Goal: Task Accomplishment & Management: Use online tool/utility

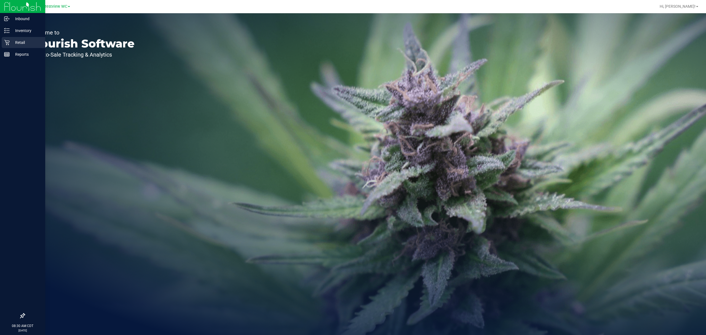
click at [11, 46] on div "Retail" at bounding box center [24, 42] width 44 height 11
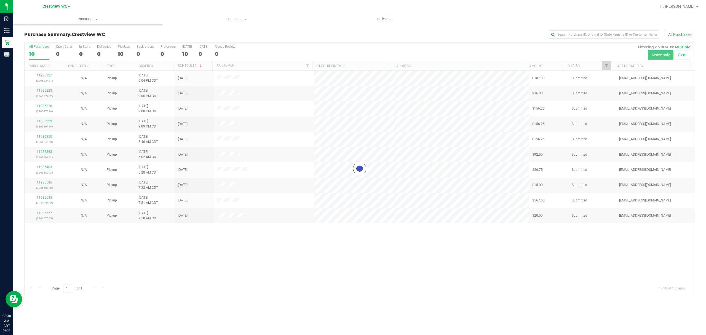
click at [120, 54] on div at bounding box center [360, 168] width 670 height 252
click at [146, 66] on link "Ordered" at bounding box center [146, 66] width 14 height 4
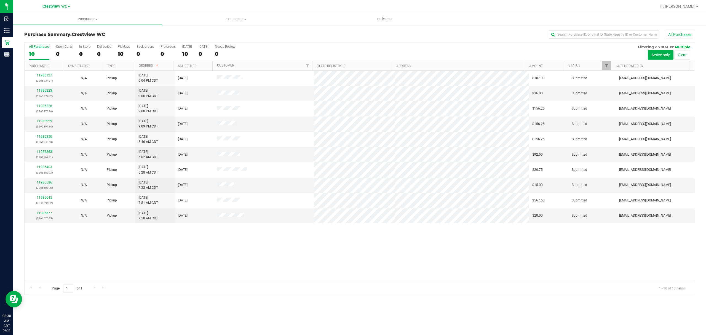
click at [222, 65] on link "Customer" at bounding box center [225, 65] width 17 height 4
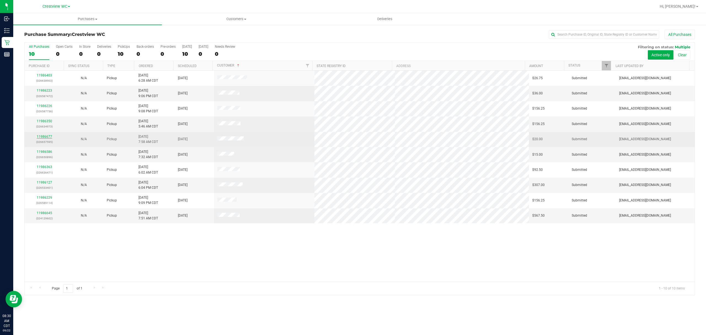
click at [43, 135] on link "11986677" at bounding box center [44, 137] width 15 height 4
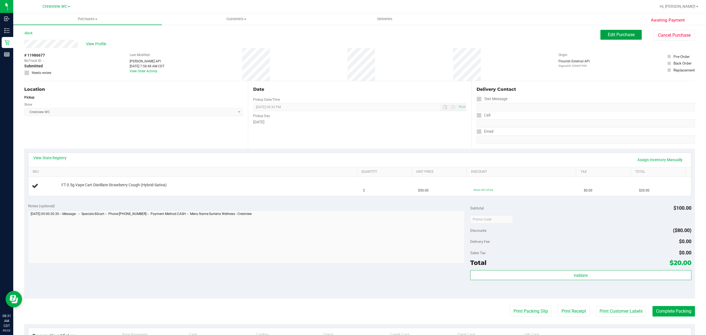
click at [631, 37] on button "Edit Purchase" at bounding box center [620, 35] width 41 height 10
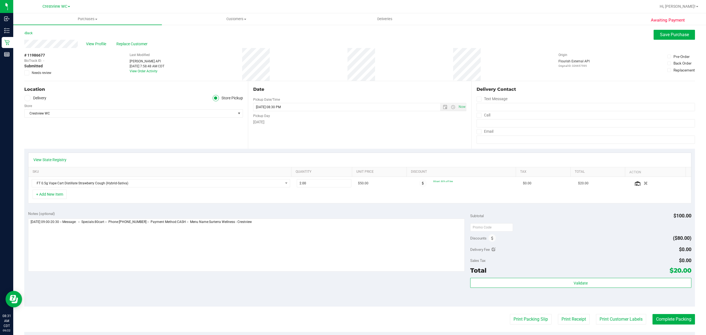
click at [24, 71] on div "Awaiting Payment Back Save Purchase View Profile Replace Customer # 11986677 Bi…" at bounding box center [359, 234] width 692 height 421
click at [25, 73] on icon at bounding box center [27, 73] width 4 height 0
click at [0, 0] on input "Needs review" at bounding box center [0, 0] width 0 height 0
click at [296, 231] on textarea at bounding box center [246, 244] width 436 height 53
type textarea "[DATE] 09:00-20:30 -- Message: -- Specials:80cart -- Phone:[PHONE_NUMBER] -- Pa…"
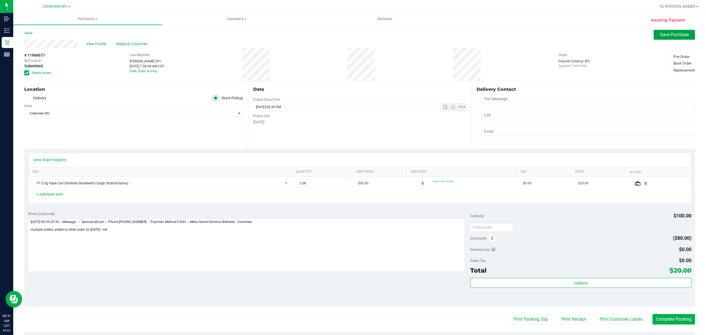
click at [668, 36] on span "Save Purchase" at bounding box center [674, 34] width 29 height 5
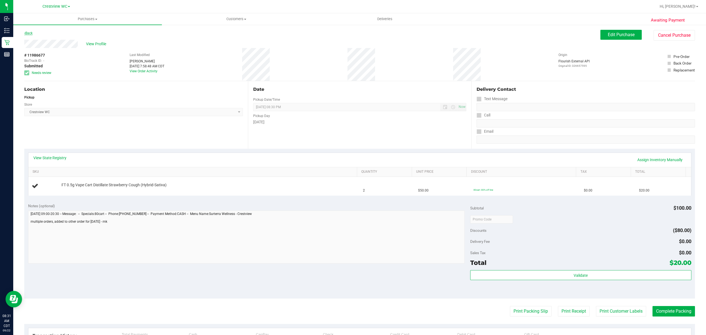
click at [29, 34] on link "Back" at bounding box center [28, 33] width 8 height 4
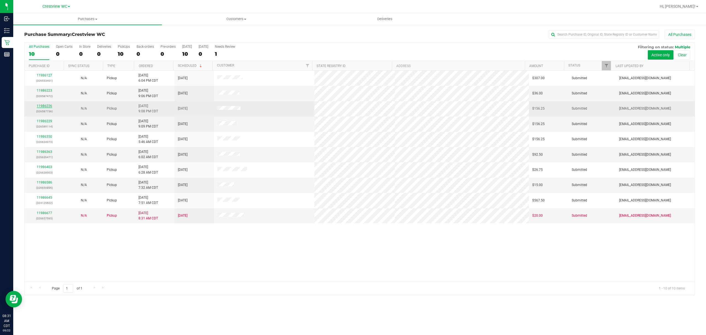
click at [46, 106] on link "11986226" at bounding box center [44, 106] width 15 height 4
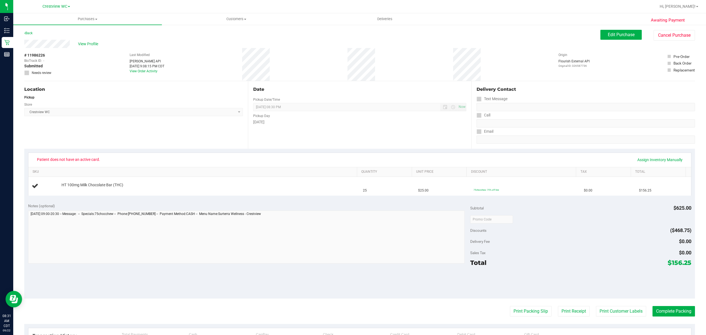
click at [107, 142] on div "Location Pickup Store Crestview WC Select Store [PERSON_NAME][GEOGRAPHIC_DATA] …" at bounding box center [136, 115] width 224 height 68
click at [109, 135] on div "Location Pickup Store Crestview WC Select Store [PERSON_NAME][GEOGRAPHIC_DATA] …" at bounding box center [136, 115] width 224 height 68
drag, startPoint x: 621, startPoint y: 35, endPoint x: 627, endPoint y: 35, distance: 5.3
click at [621, 35] on span "Edit Purchase" at bounding box center [621, 34] width 27 height 5
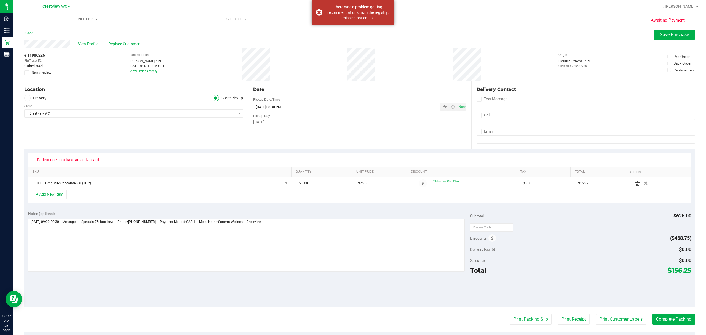
click at [131, 43] on span "Replace Customer" at bounding box center [124, 44] width 33 height 6
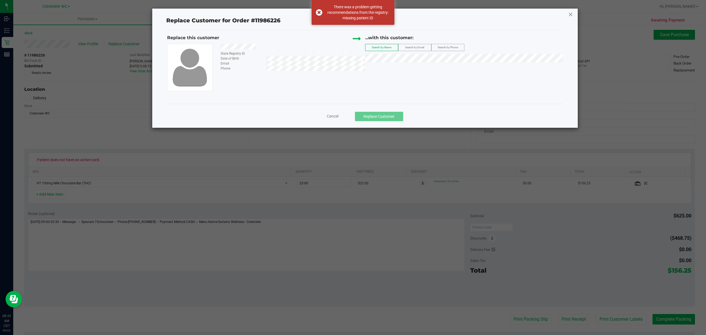
click at [570, 15] on icon at bounding box center [570, 14] width 5 height 9
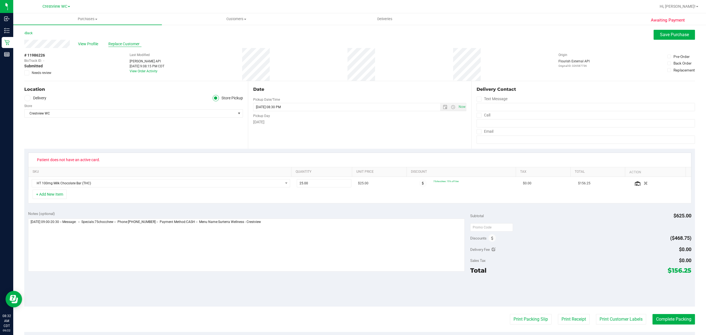
click at [119, 43] on span "Replace Customer" at bounding box center [124, 44] width 33 height 6
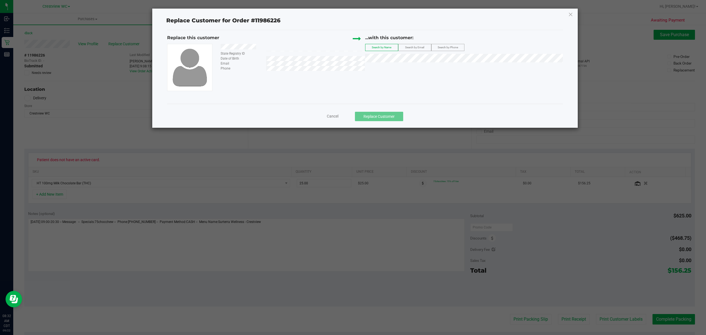
click at [417, 49] on span "Search by Email" at bounding box center [414, 47] width 19 height 3
click at [270, 72] on div "State Registry ID Date of Birth Email Phone" at bounding box center [266, 67] width 198 height 47
click at [444, 47] on span "Search by Phone" at bounding box center [447, 47] width 20 height 3
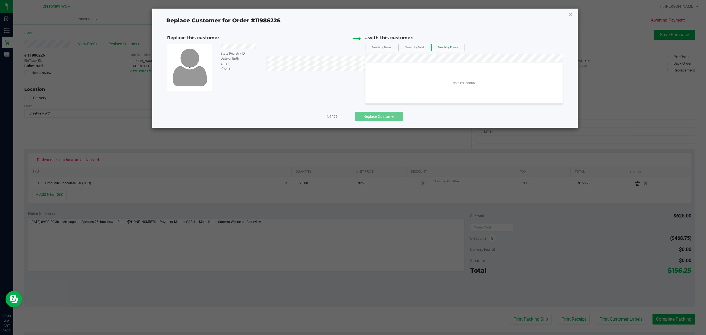
click at [358, 59] on div "Replace this customer State Registry ID Date of Birth Email Phone ...with this …" at bounding box center [365, 62] width 396 height 56
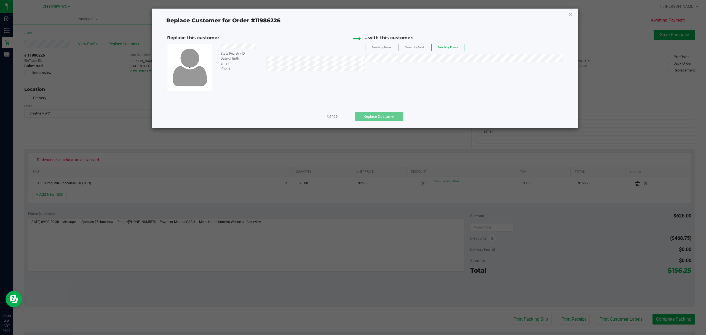
click at [266, 46] on div at bounding box center [290, 47] width 148 height 7
drag, startPoint x: 265, startPoint y: 46, endPoint x: 220, endPoint y: 49, distance: 45.0
click at [220, 49] on div at bounding box center [290, 47] width 148 height 7
click at [391, 50] on label "Search by Name" at bounding box center [381, 47] width 33 height 7
click at [340, 79] on div "State Registry ID Date of Birth Email Phone" at bounding box center [266, 67] width 198 height 47
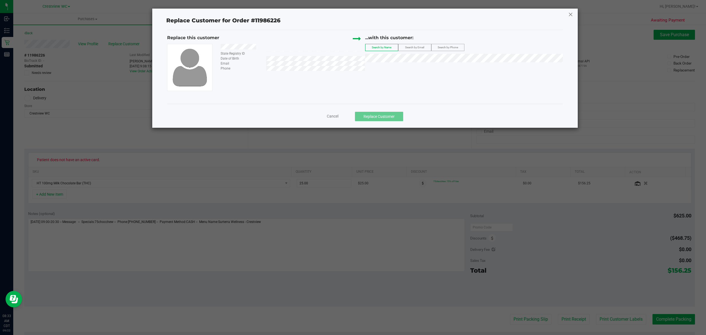
click at [568, 12] on icon at bounding box center [570, 14] width 5 height 9
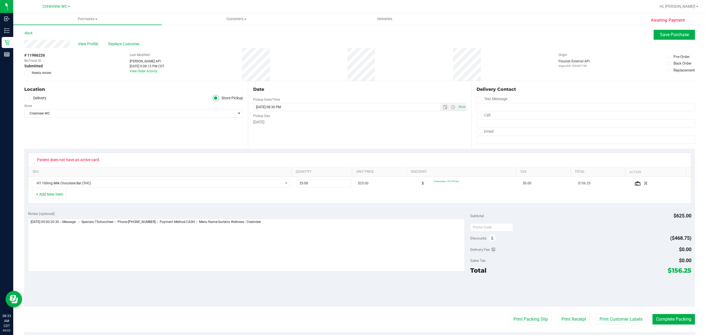
click at [315, 69] on div "# 11986226 BioTrack ID: - Submitted Needs review Last Modified [PERSON_NAME] AP…" at bounding box center [359, 64] width 670 height 33
click at [30, 73] on label "Needs review" at bounding box center [38, 72] width 28 height 5
click at [0, 0] on input "Needs review" at bounding box center [0, 0] width 0 height 0
click at [363, 240] on textarea at bounding box center [246, 244] width 436 height 53
type textarea "[DATE] 09:00-20:30 -- Message: -- Specials:75chocchew -- Phone:[PHONE_NUMBER] -…"
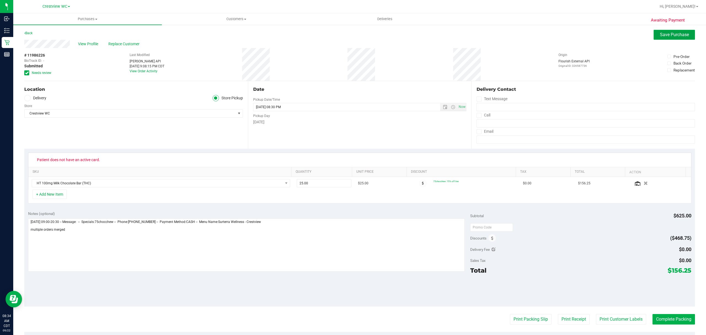
click at [678, 35] on span "Save Purchase" at bounding box center [674, 34] width 29 height 5
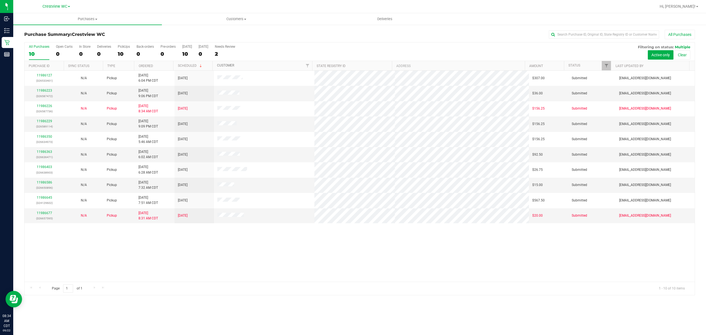
click at [224, 65] on link "Customer" at bounding box center [225, 65] width 17 height 4
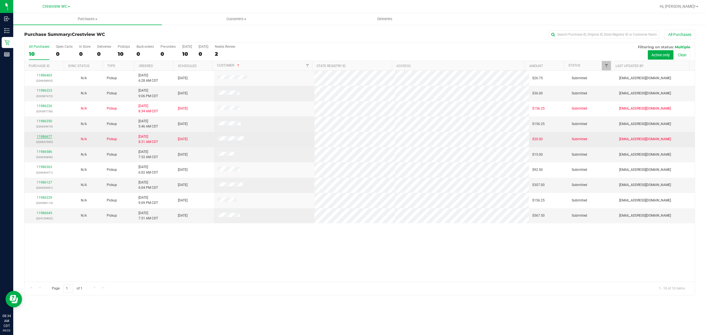
click at [47, 135] on link "11986677" at bounding box center [44, 137] width 15 height 4
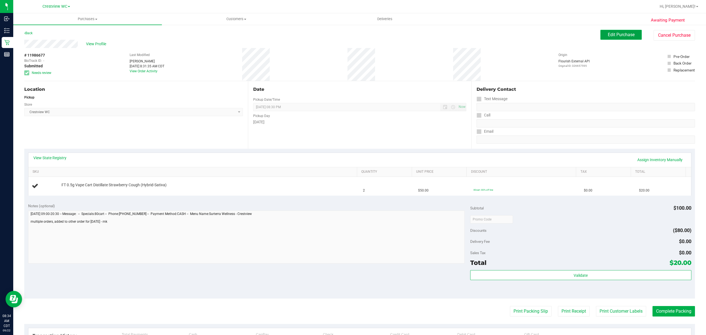
click at [614, 37] on span "Edit Purchase" at bounding box center [621, 34] width 27 height 5
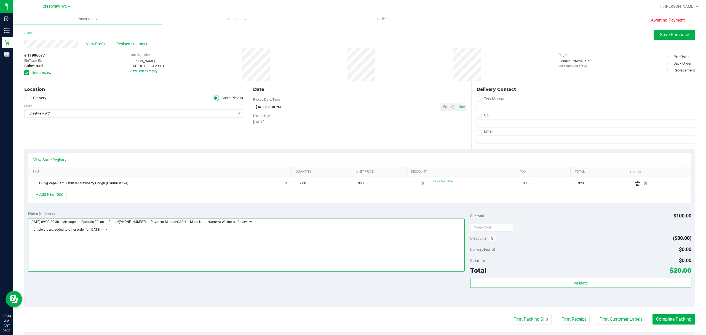
drag, startPoint x: 131, startPoint y: 235, endPoint x: 28, endPoint y: 232, distance: 102.6
click at [28, 232] on textarea at bounding box center [246, 244] width 436 height 53
type textarea "[DATE] 09:00-20:30 -- Message: -- Specials:80cart -- Phone:[PHONE_NUMBER] -- Pa…"
click at [27, 73] on icon at bounding box center [27, 73] width 4 height 0
click at [0, 0] on input "Needs review" at bounding box center [0, 0] width 0 height 0
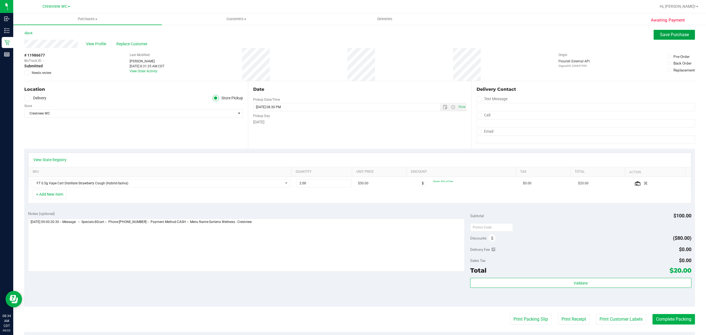
click at [665, 33] on span "Save Purchase" at bounding box center [674, 34] width 29 height 5
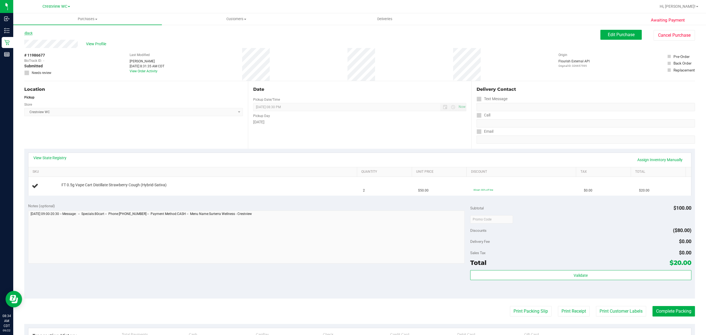
click at [28, 31] on link "Back" at bounding box center [28, 33] width 8 height 4
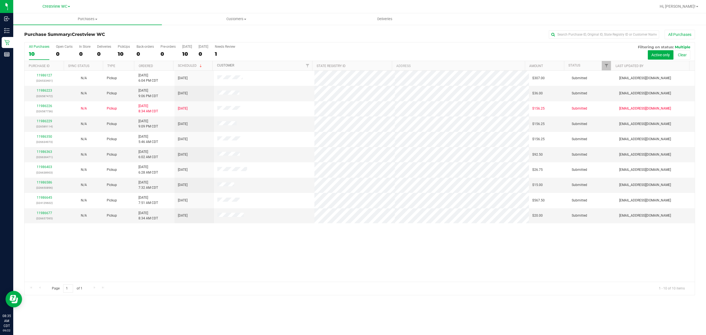
click at [225, 65] on link "Customer" at bounding box center [225, 65] width 17 height 4
click at [43, 122] on link "11986350" at bounding box center [44, 121] width 15 height 4
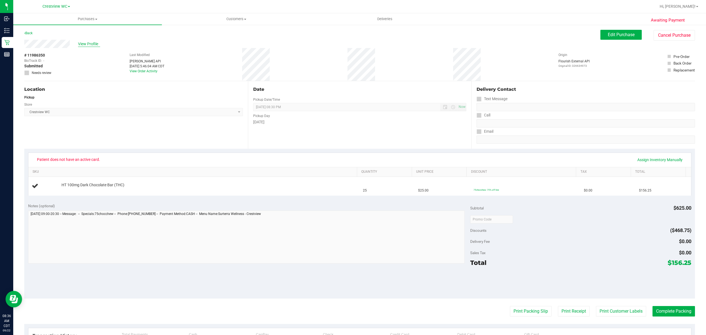
click at [86, 42] on span "View Profile" at bounding box center [89, 44] width 22 height 6
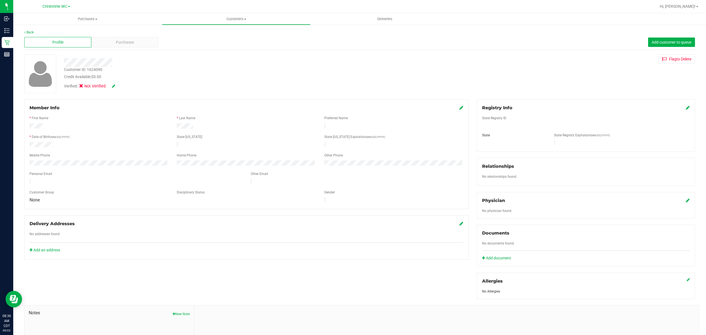
drag, startPoint x: 56, startPoint y: 143, endPoint x: 29, endPoint y: 145, distance: 27.1
click at [29, 145] on div at bounding box center [98, 145] width 147 height 7
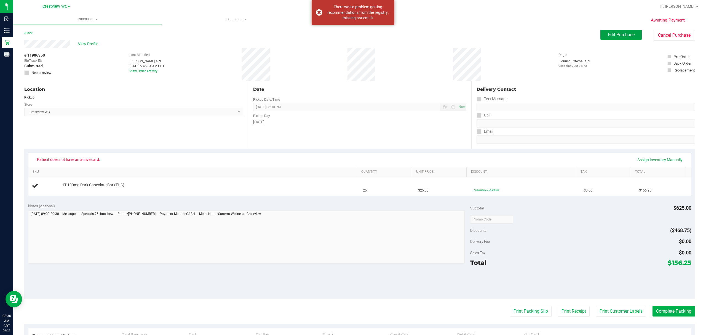
drag, startPoint x: 616, startPoint y: 34, endPoint x: 624, endPoint y: 47, distance: 15.3
click at [616, 34] on span "Edit Purchase" at bounding box center [621, 34] width 27 height 5
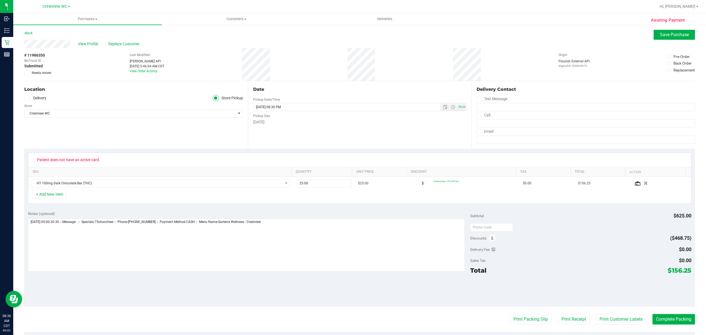
click at [29, 72] on label "Needs review" at bounding box center [38, 72] width 28 height 5
click at [0, 0] on input "Needs review" at bounding box center [0, 0] width 0 height 0
click at [299, 237] on textarea at bounding box center [246, 244] width 436 height 53
type textarea "[DATE] 09:00-20:30 -- Message: -- Specials:75chocchew -- Phone:[PHONE_NUMBER] -…"
click at [660, 34] on span "Save Purchase" at bounding box center [674, 34] width 29 height 5
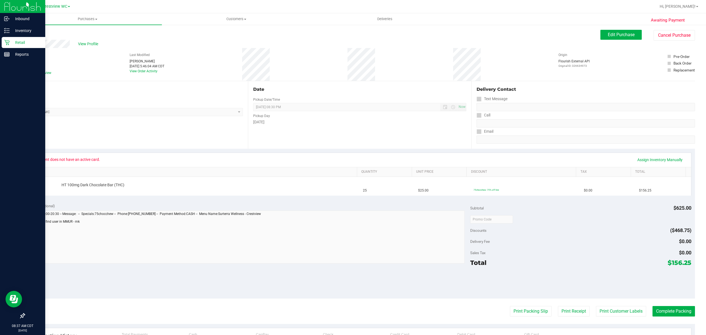
click at [11, 42] on p "Retail" at bounding box center [26, 42] width 33 height 7
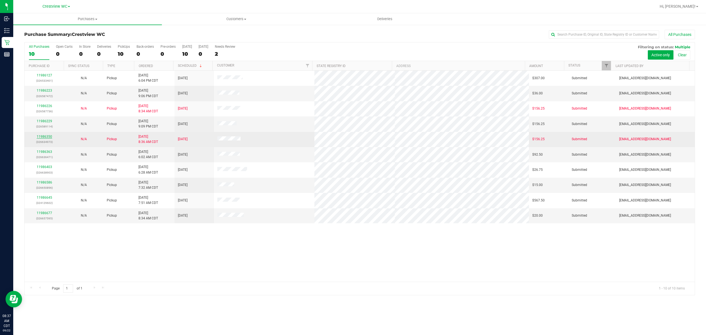
click at [39, 136] on link "11986350" at bounding box center [44, 137] width 15 height 4
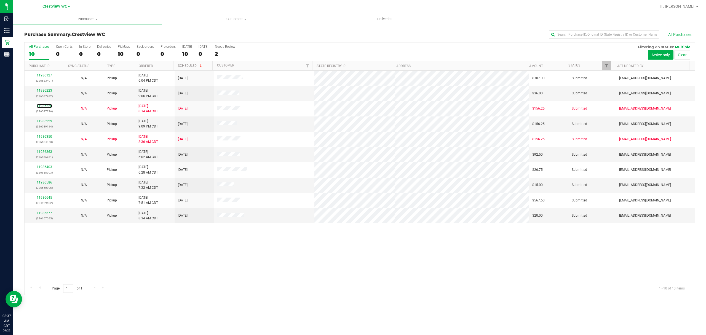
click at [43, 106] on link "11986226" at bounding box center [44, 106] width 15 height 4
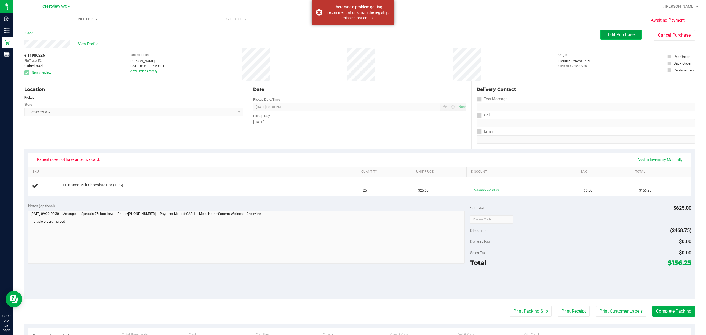
click at [600, 31] on button "Edit Purchase" at bounding box center [620, 35] width 41 height 10
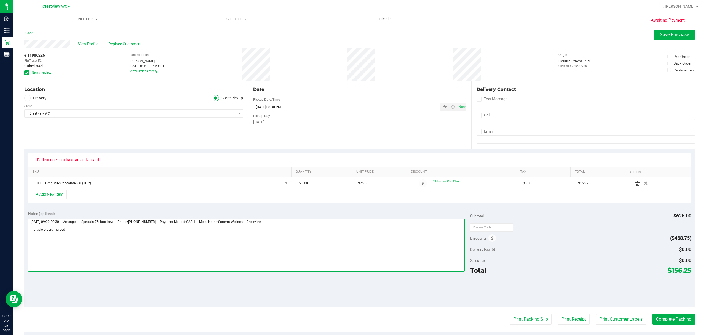
drag, startPoint x: 72, startPoint y: 233, endPoint x: 23, endPoint y: 230, distance: 48.6
click at [23, 230] on div "Awaiting Payment Back Save Purchase View Profile Replace Customer # 11986226 Bi…" at bounding box center [359, 234] width 692 height 421
type textarea "[DATE] 09:00-20:30 -- Message: -- Specials:75chocchew -- Phone:[PHONE_NUMBER] -…"
click at [681, 38] on button "Save Purchase" at bounding box center [673, 35] width 41 height 10
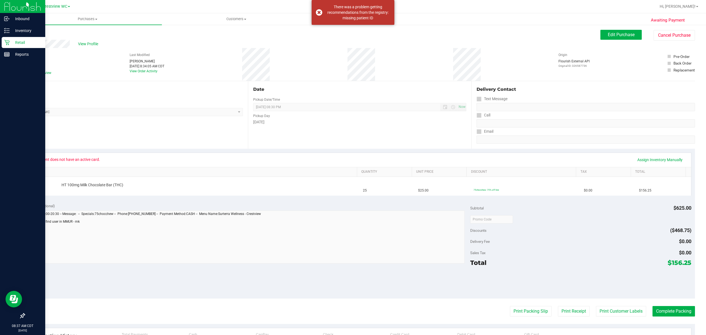
click at [8, 43] on icon at bounding box center [6, 42] width 5 height 5
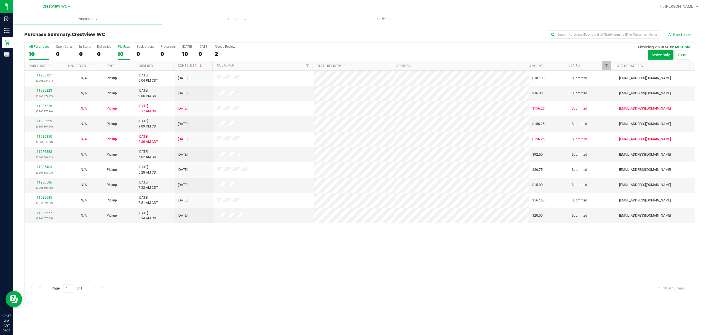
click at [119, 52] on div "10" at bounding box center [124, 54] width 12 height 6
click at [0, 0] on input "PickUps 10" at bounding box center [0, 0] width 0 height 0
click at [147, 65] on link "Ordered" at bounding box center [146, 66] width 14 height 4
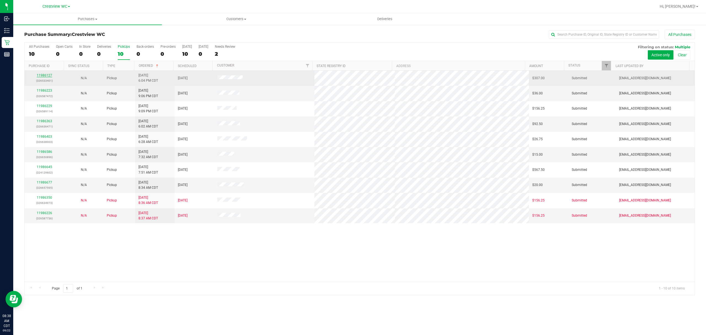
click at [49, 74] on link "11986127" at bounding box center [44, 75] width 15 height 4
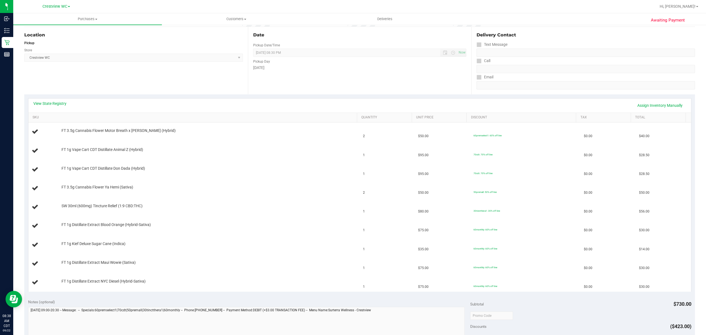
scroll to position [73, 0]
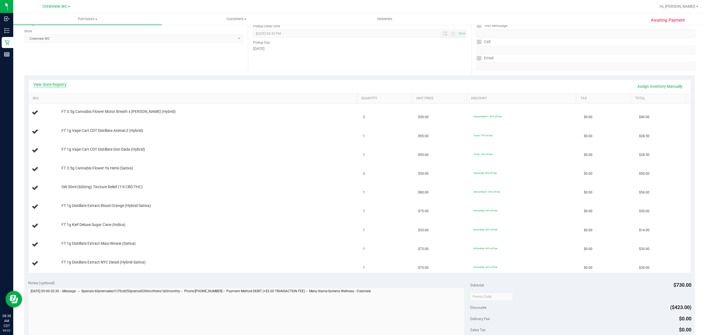
click at [65, 84] on link "View State Registry" at bounding box center [49, 85] width 33 height 6
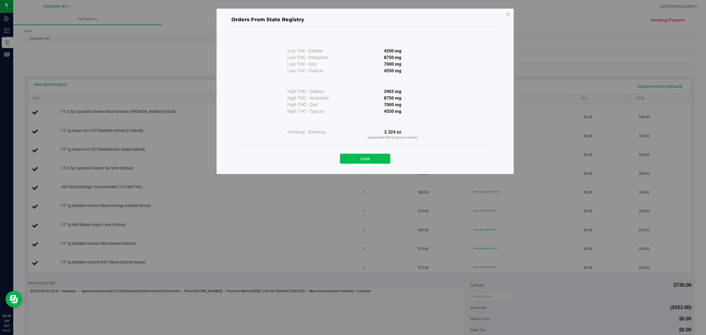
click at [376, 155] on button "Close" at bounding box center [365, 159] width 50 height 10
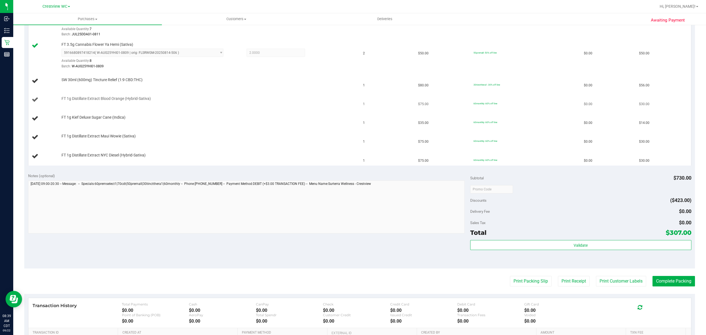
scroll to position [257, 0]
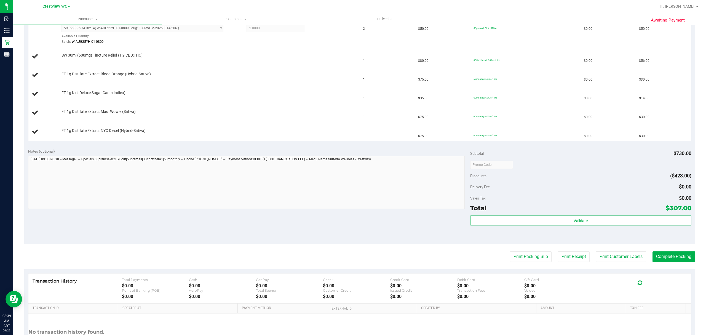
click at [119, 150] on div "Notes (optional)" at bounding box center [249, 151] width 442 height 6
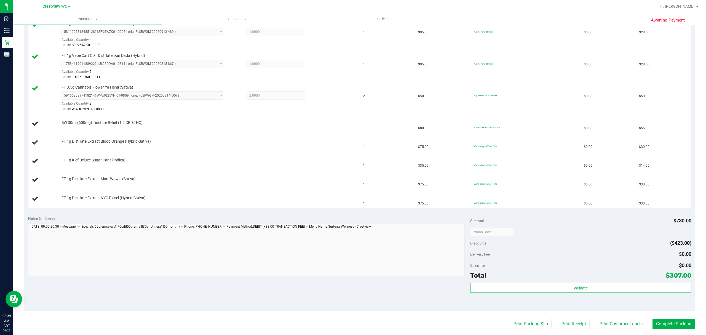
scroll to position [184, 0]
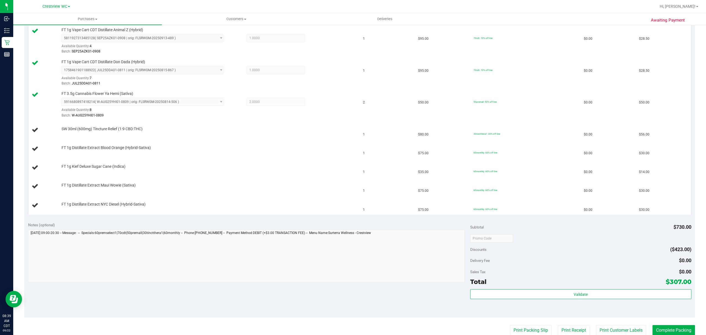
click at [129, 223] on div "Notes (optional) Subtotal $730.00 Discounts ($423.00) Delivery Fee $0.00 Sales …" at bounding box center [359, 267] width 670 height 99
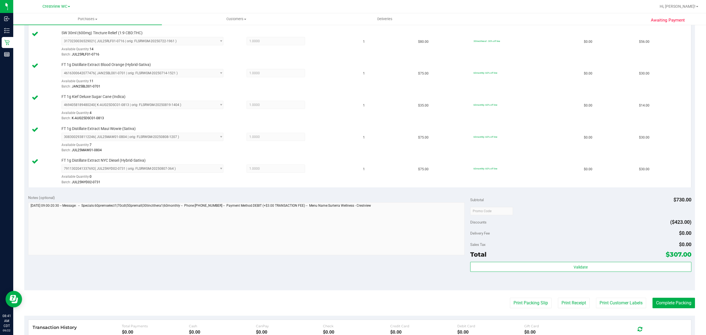
scroll to position [331, 0]
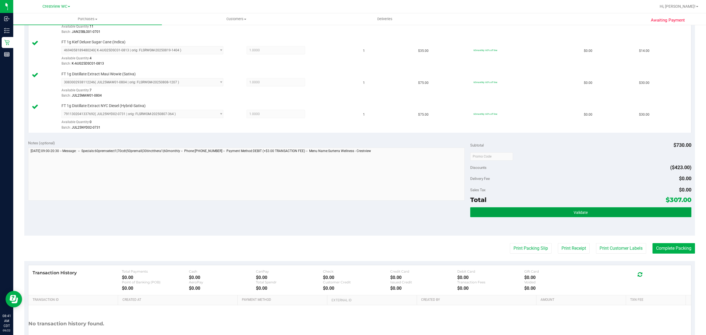
click at [495, 211] on button "Validate" at bounding box center [580, 212] width 221 height 10
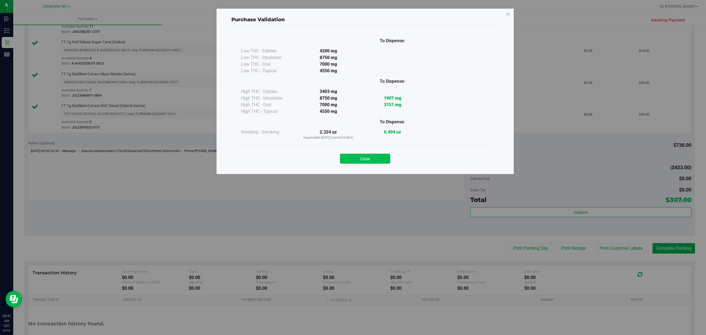
click at [380, 161] on button "Close" at bounding box center [365, 159] width 50 height 10
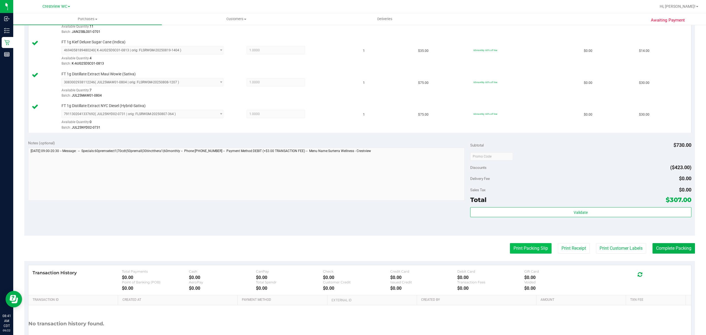
click at [538, 253] on button "Print Packing Slip" at bounding box center [531, 248] width 42 height 10
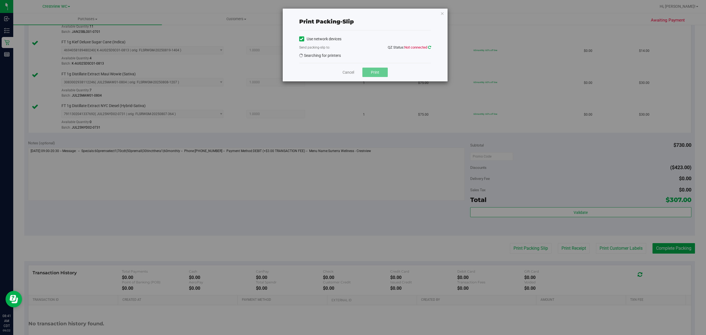
click at [429, 47] on icon at bounding box center [429, 47] width 3 height 4
click at [443, 13] on icon "button" at bounding box center [442, 13] width 4 height 7
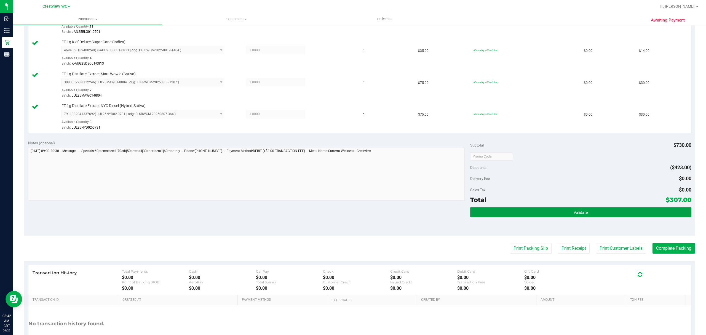
click at [543, 216] on button "Validate" at bounding box center [580, 212] width 221 height 10
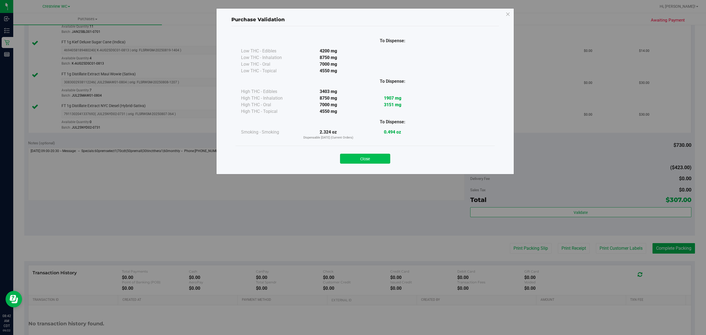
click at [387, 159] on button "Close" at bounding box center [365, 159] width 50 height 10
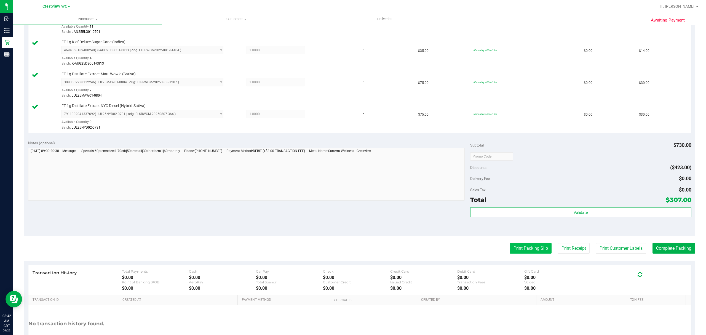
click at [516, 252] on button "Print Packing Slip" at bounding box center [531, 248] width 42 height 10
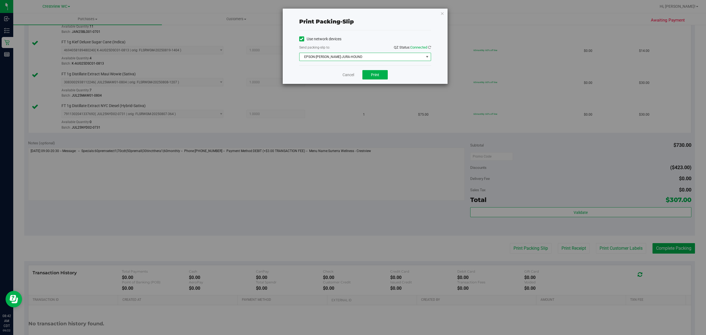
click at [359, 56] on span "EPSON-[PERSON_NAME]-JURA-HOUND" at bounding box center [361, 57] width 124 height 8
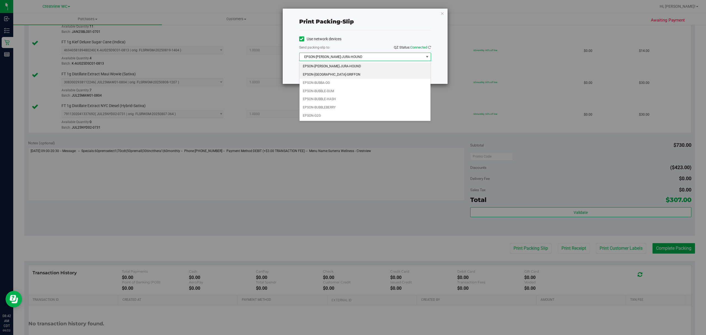
click at [342, 76] on li "EPSON-[GEOGRAPHIC_DATA]-GRIFFON" at bounding box center [364, 75] width 131 height 8
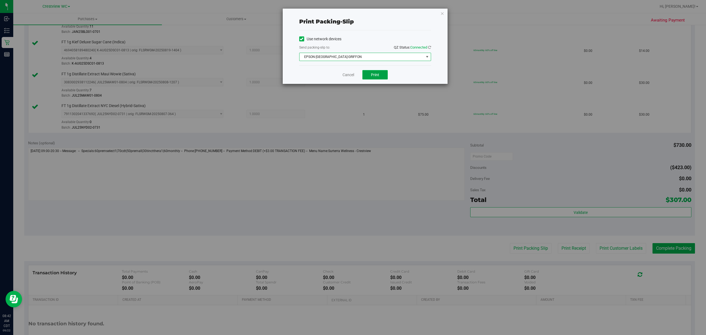
click at [383, 77] on button "Print" at bounding box center [374, 74] width 25 height 9
click at [442, 14] on icon "button" at bounding box center [442, 13] width 4 height 7
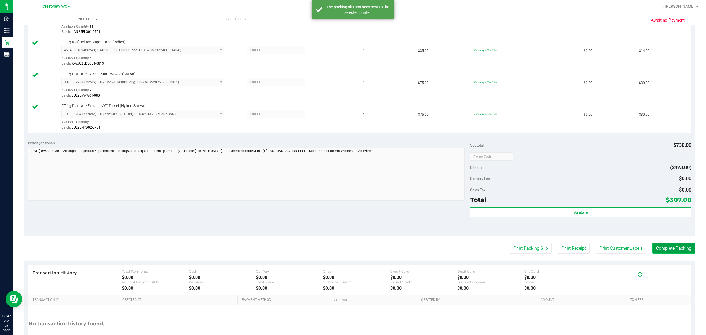
drag, startPoint x: 663, startPoint y: 251, endPoint x: 658, endPoint y: 246, distance: 6.4
click at [661, 251] on button "Complete Packing" at bounding box center [673, 248] width 42 height 10
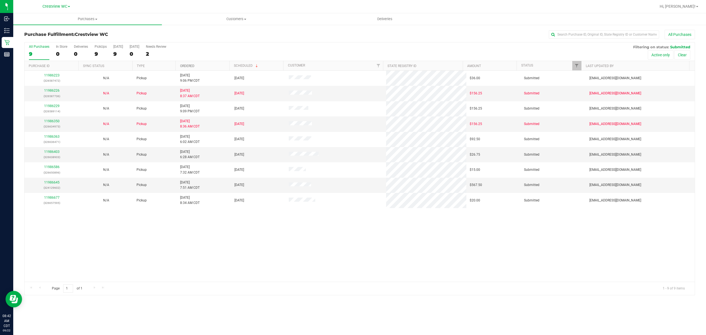
click at [188, 66] on link "Ordered" at bounding box center [187, 66] width 14 height 4
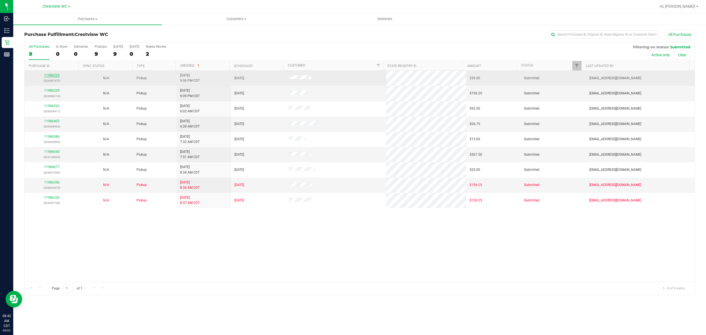
click at [54, 75] on link "11986223" at bounding box center [51, 75] width 15 height 4
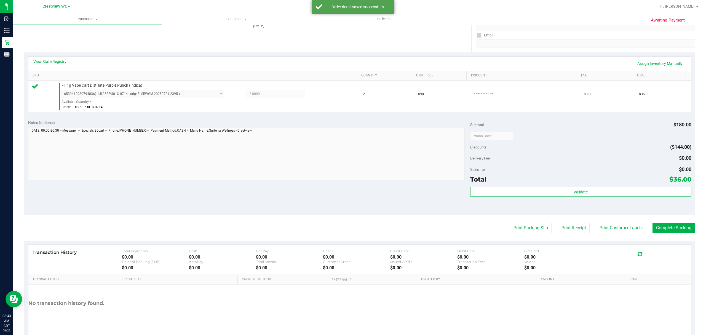
scroll to position [117, 0]
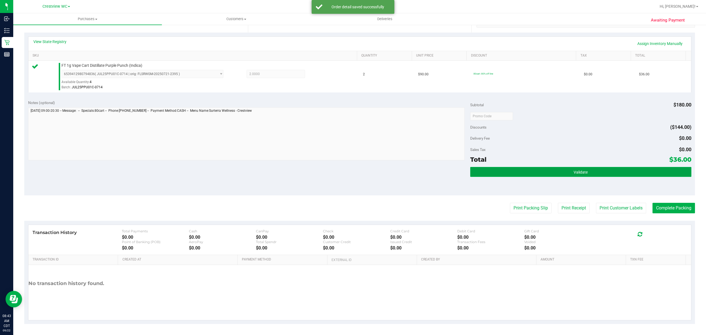
click at [490, 167] on button "Validate" at bounding box center [580, 172] width 221 height 10
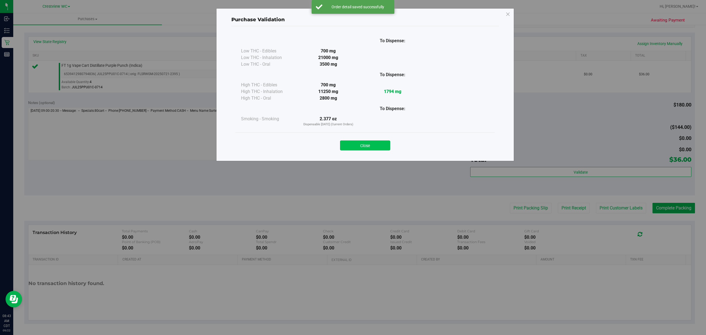
click at [365, 146] on button "Close" at bounding box center [365, 145] width 50 height 10
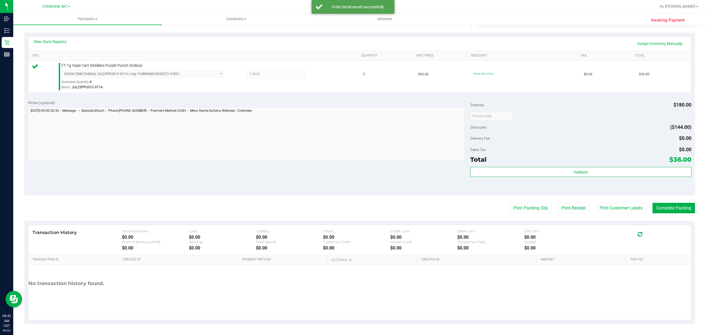
click at [511, 202] on purchase-details "Back Edit Purchase Cancel Purchase View Profile # 11986223 BioTrack ID: - Submi…" at bounding box center [359, 119] width 670 height 410
click at [511, 206] on button "Print Packing Slip" at bounding box center [531, 208] width 42 height 10
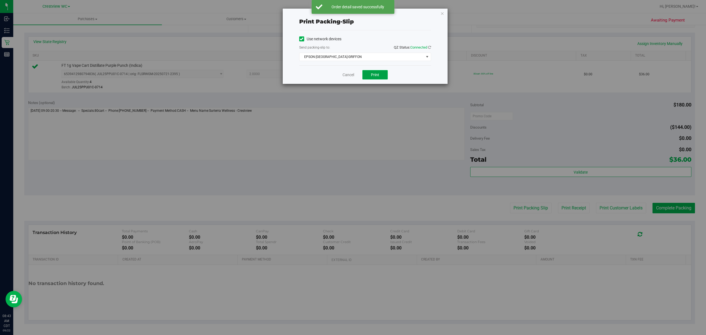
click at [374, 70] on button "Print" at bounding box center [374, 74] width 25 height 9
click at [441, 13] on icon "button" at bounding box center [442, 13] width 4 height 7
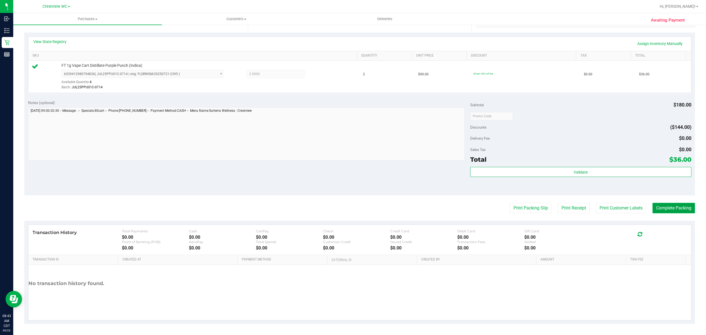
click at [662, 208] on button "Complete Packing" at bounding box center [673, 208] width 42 height 10
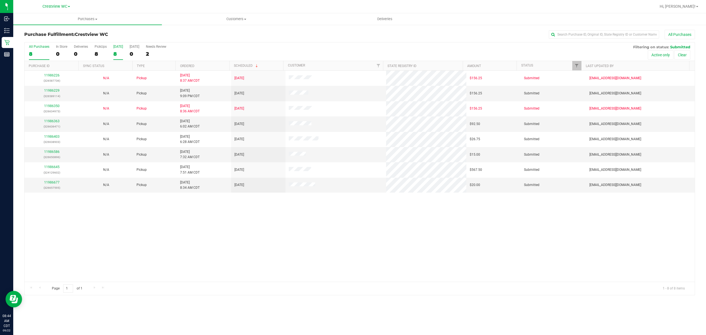
click at [116, 55] on div "8" at bounding box center [118, 54] width 10 height 6
click at [0, 0] on input "[DATE] 8" at bounding box center [0, 0] width 0 height 0
click at [187, 64] on link "Ordered" at bounding box center [187, 66] width 14 height 4
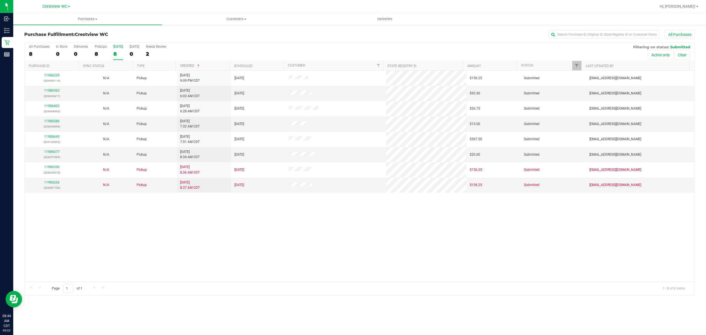
click at [183, 211] on div "11986229 (326589114) N/A Pickup [DATE] 9:09 PM CDT 9/22/2025 $156.25 Submitted …" at bounding box center [360, 176] width 670 height 211
click at [294, 63] on th "Customer" at bounding box center [333, 66] width 100 height 10
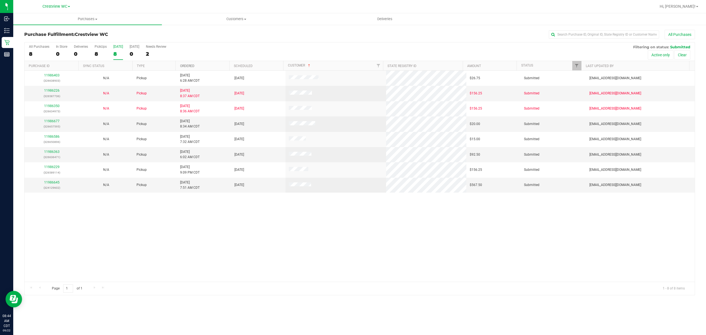
click at [187, 67] on link "Ordered" at bounding box center [187, 66] width 14 height 4
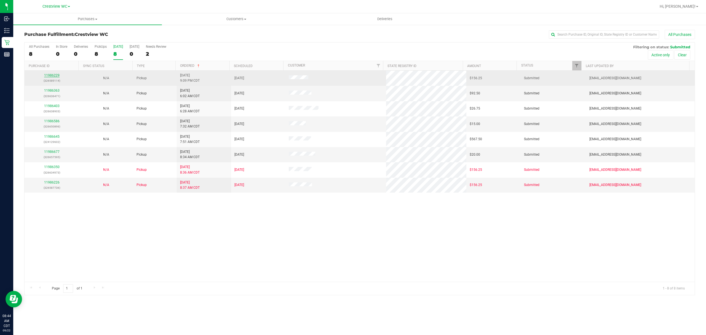
click at [51, 76] on link "11986229" at bounding box center [51, 75] width 15 height 4
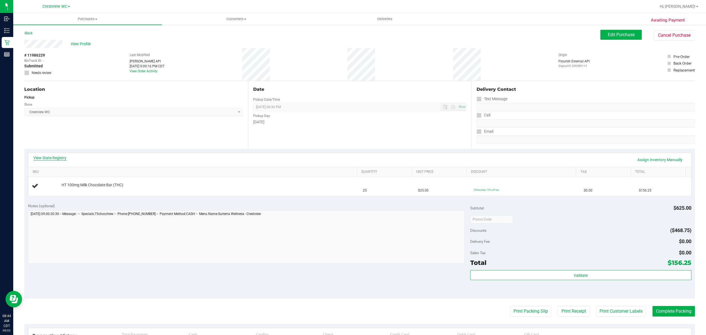
click at [51, 158] on link "View State Registry" at bounding box center [49, 158] width 33 height 6
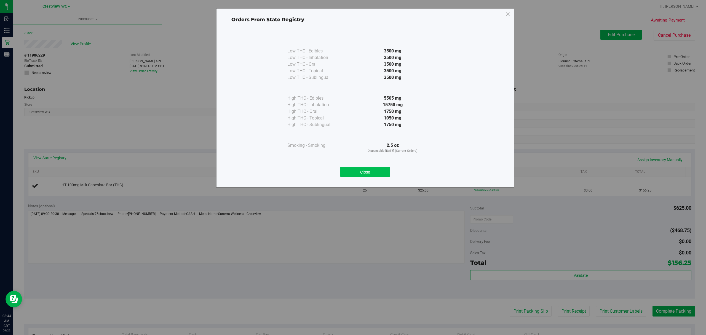
click at [352, 173] on button "Close" at bounding box center [365, 172] width 50 height 10
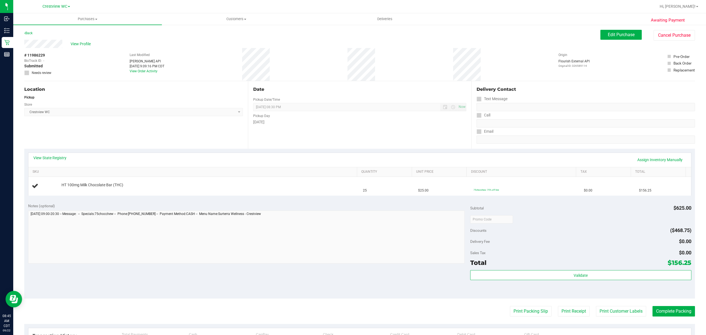
click at [186, 139] on div "Location Pickup Store Crestview WC Select Store [PERSON_NAME][GEOGRAPHIC_DATA] …" at bounding box center [136, 115] width 224 height 68
click at [206, 133] on div "Location Pickup Store Crestview WC Select Store [PERSON_NAME][GEOGRAPHIC_DATA] …" at bounding box center [136, 115] width 224 height 68
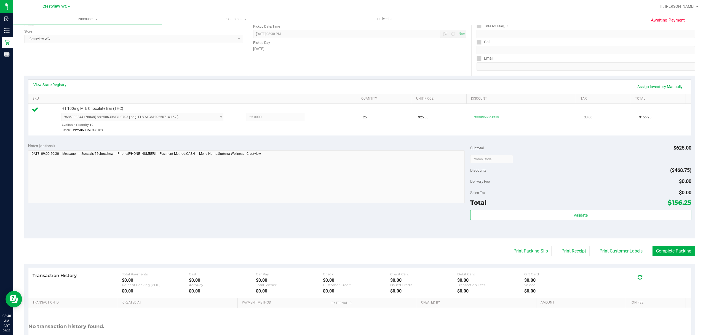
scroll to position [73, 0]
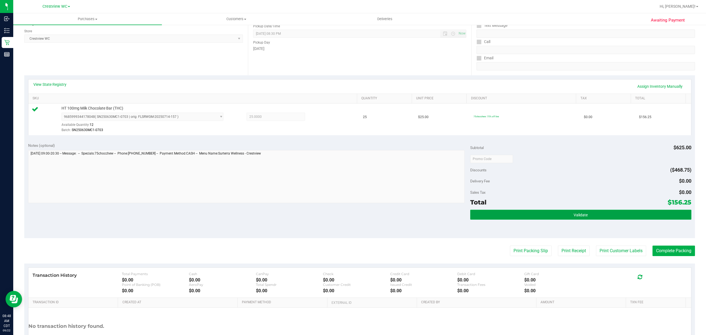
click at [549, 212] on button "Validate" at bounding box center [580, 215] width 221 height 10
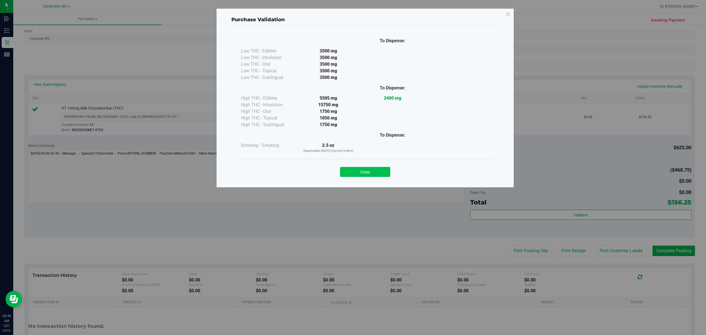
click at [362, 174] on button "Close" at bounding box center [365, 172] width 50 height 10
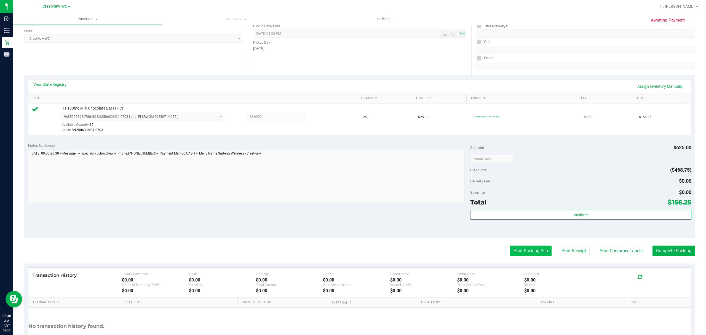
click at [512, 253] on button "Print Packing Slip" at bounding box center [531, 250] width 42 height 10
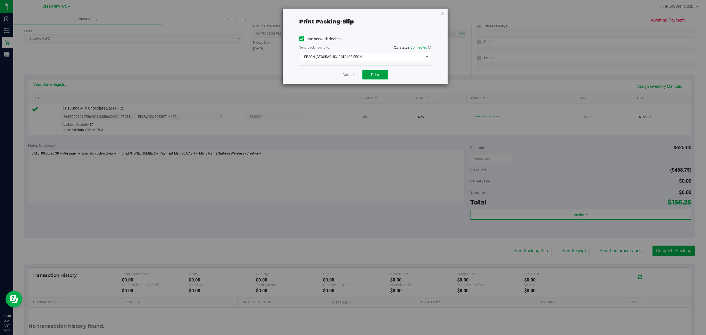
click at [371, 77] on button "Print" at bounding box center [374, 74] width 25 height 9
click at [442, 14] on icon "button" at bounding box center [442, 13] width 4 height 7
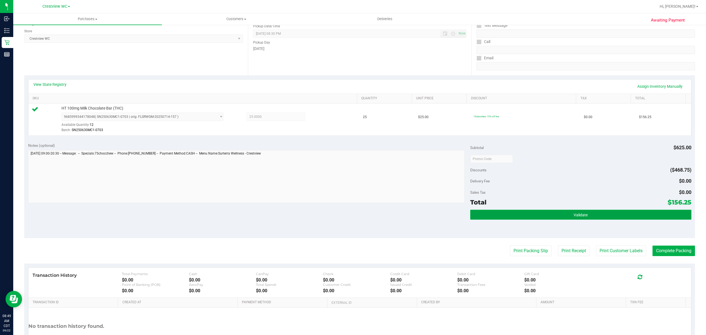
click at [577, 216] on span "Validate" at bounding box center [580, 215] width 14 height 4
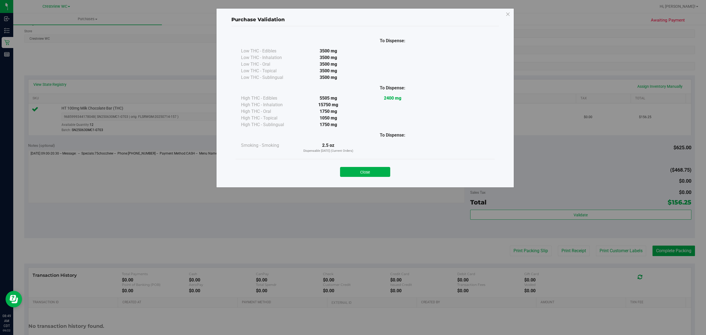
click at [385, 174] on button "Close" at bounding box center [365, 172] width 50 height 10
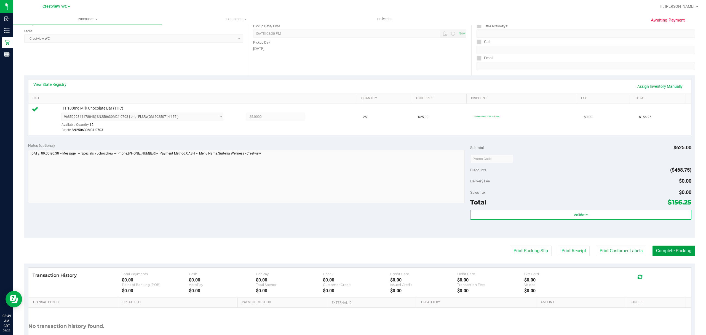
click at [657, 251] on button "Complete Packing" at bounding box center [673, 250] width 42 height 10
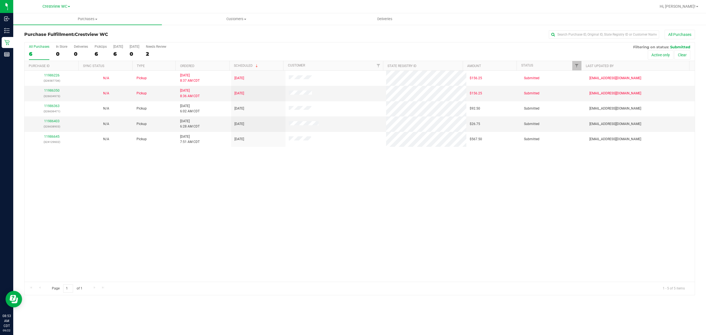
click at [612, 275] on div "11986226 (326587736) N/A Pickup [DATE] 8:37 AM CDT 9/22/2025 $156.25 Submitted …" at bounding box center [360, 176] width 670 height 211
